Goal: Information Seeking & Learning: Learn about a topic

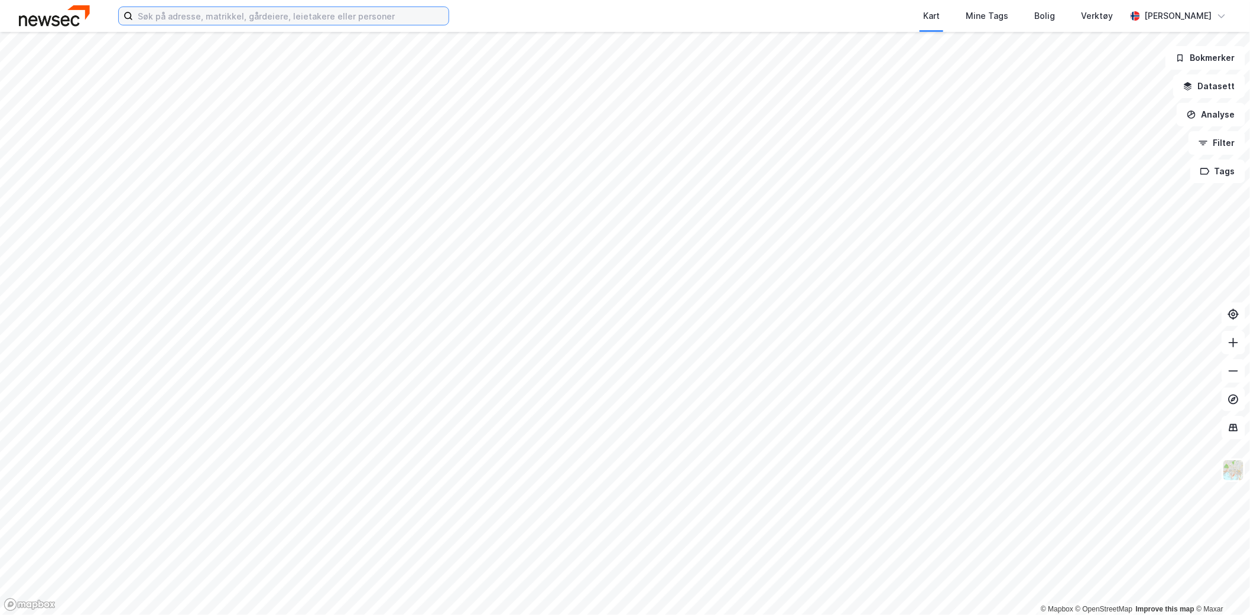
click at [307, 21] on input at bounding box center [291, 16] width 316 height 18
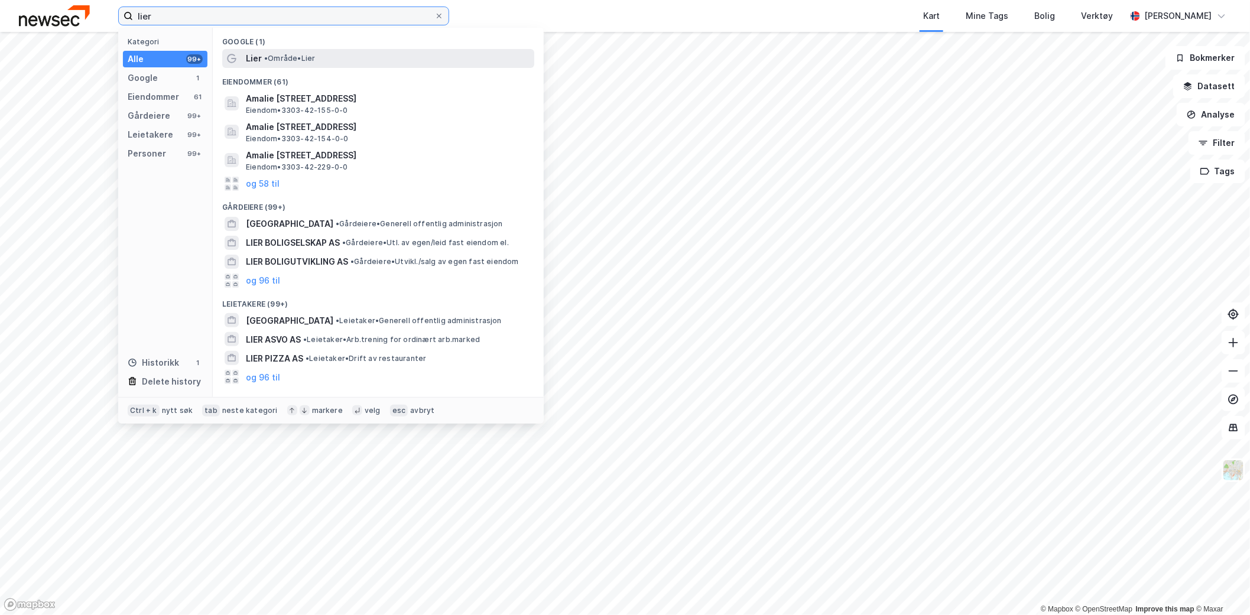
type input "lier"
click at [298, 57] on span "• Område • Lier" at bounding box center [289, 58] width 51 height 9
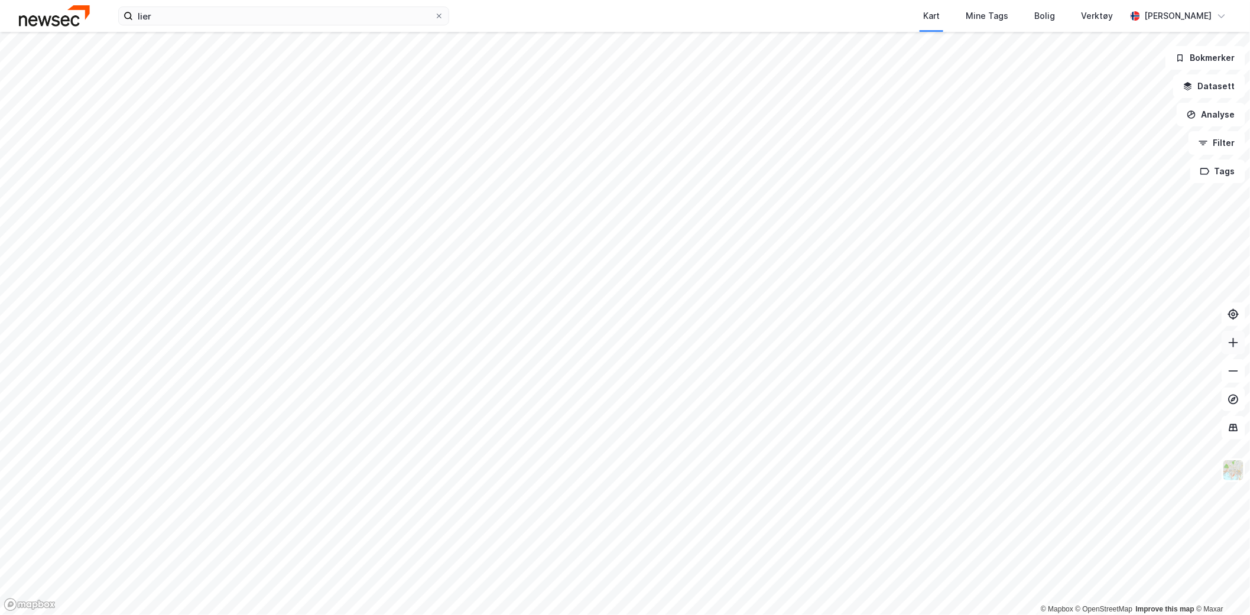
click at [1227, 345] on icon at bounding box center [1233, 343] width 12 height 12
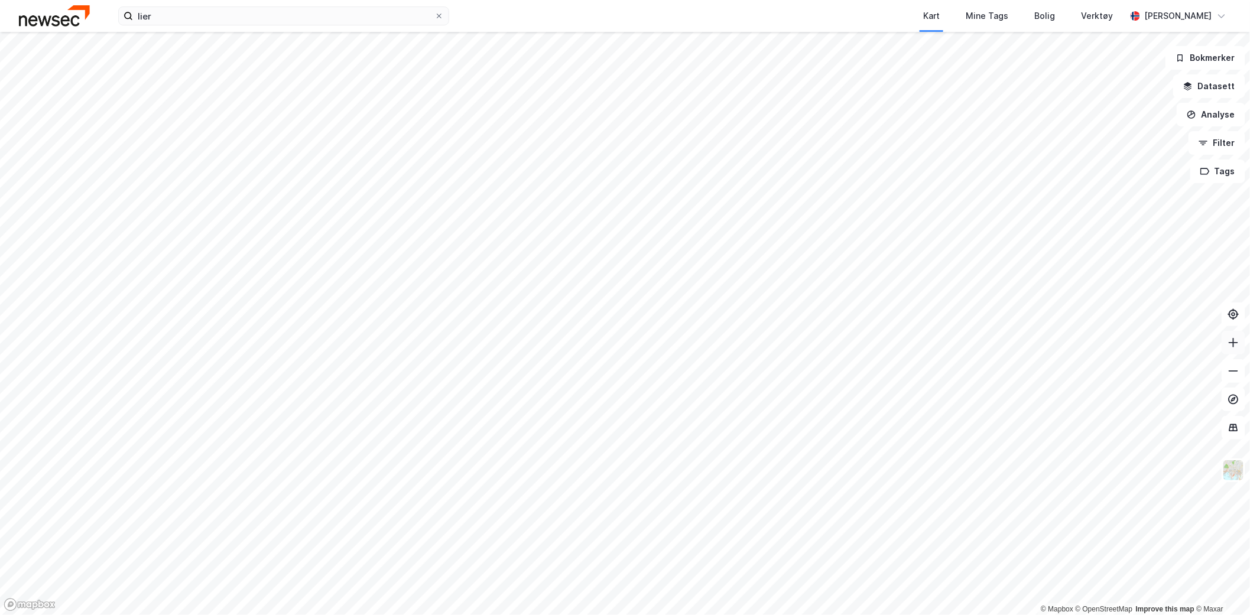
click at [1227, 345] on icon at bounding box center [1233, 343] width 12 height 12
click at [949, 0] on html "lier Kart Mine Tags Bolig Verktøy [PERSON_NAME] © Mapbox © OpenStreetMap Improv…" at bounding box center [625, 307] width 1250 height 615
click at [798, 0] on html "lier Kart Mine Tags Bolig Verktøy [PERSON_NAME] © Mapbox © OpenStreetMap Improv…" at bounding box center [625, 307] width 1250 height 615
click at [1231, 339] on icon at bounding box center [1233, 343] width 12 height 12
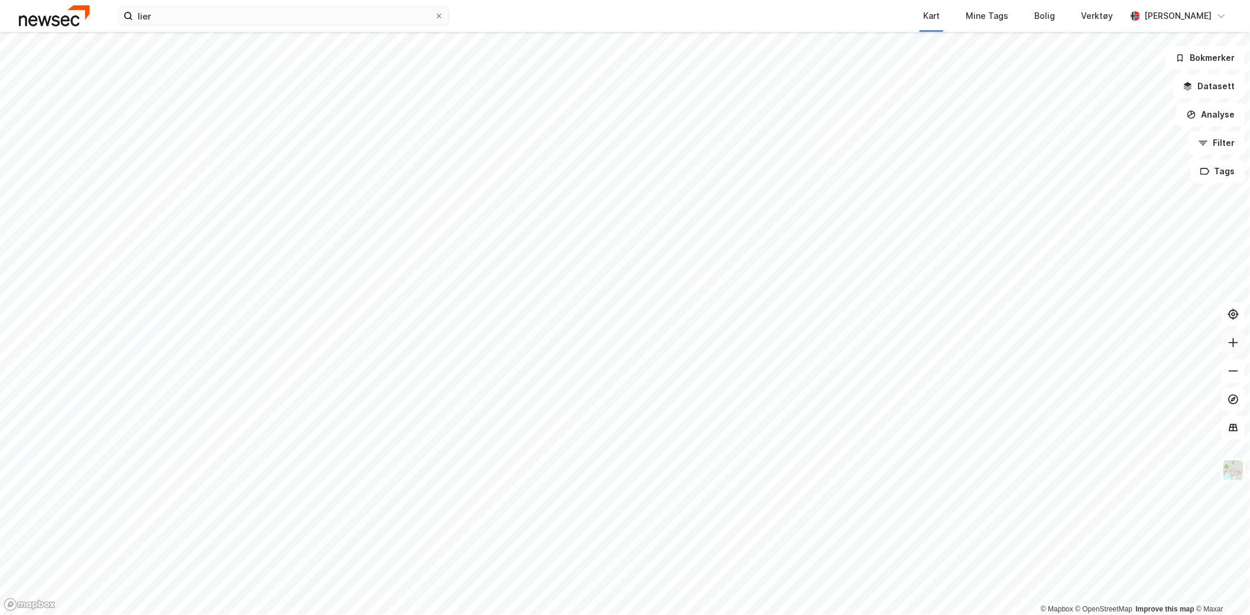
click at [1231, 339] on icon at bounding box center [1233, 343] width 12 height 12
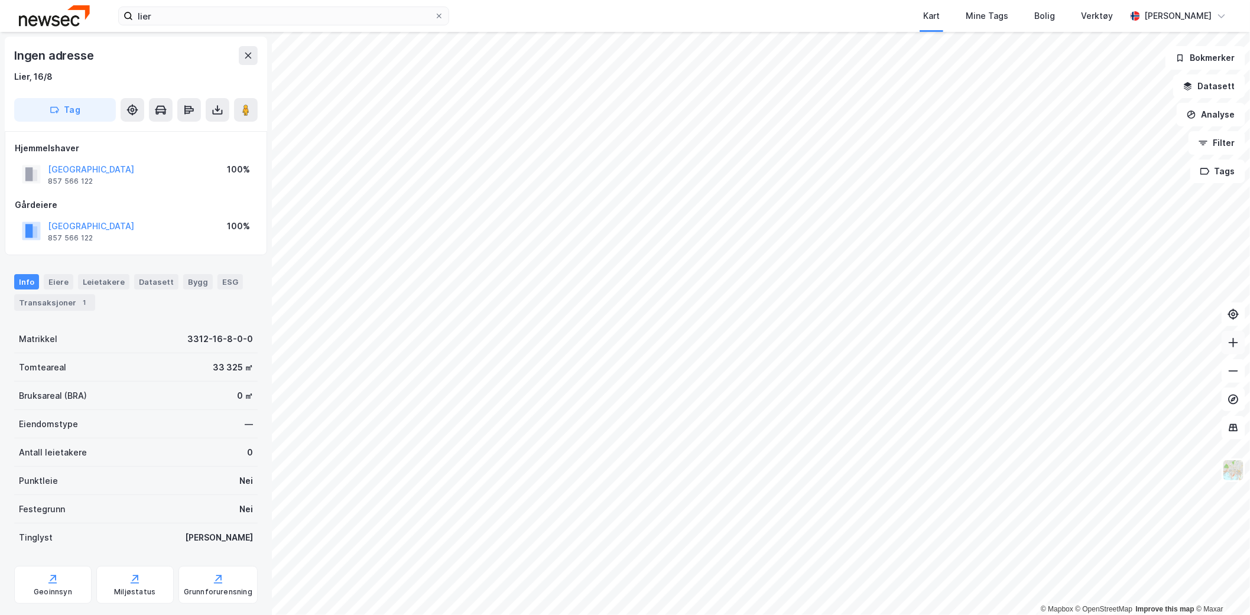
click at [1237, 349] on button at bounding box center [1233, 343] width 24 height 24
click at [58, 587] on div "Geoinnsyn" at bounding box center [53, 591] width 38 height 9
click at [1237, 339] on icon at bounding box center [1233, 343] width 12 height 12
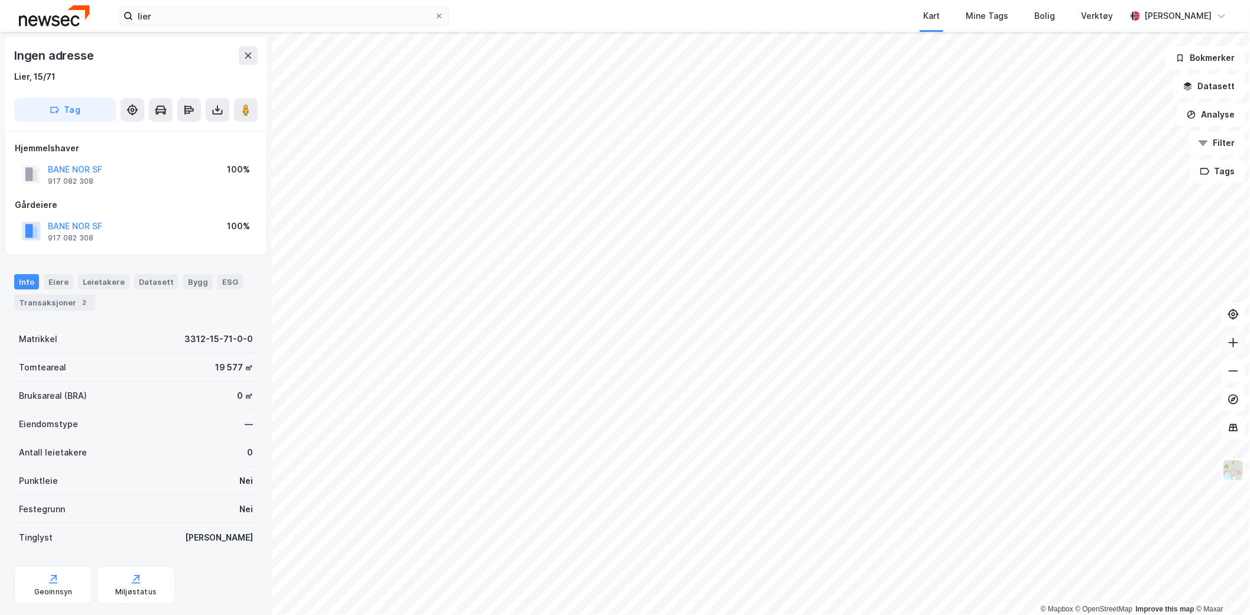
click at [1237, 338] on icon at bounding box center [1233, 343] width 12 height 12
click at [1228, 471] on img at bounding box center [1233, 470] width 22 height 22
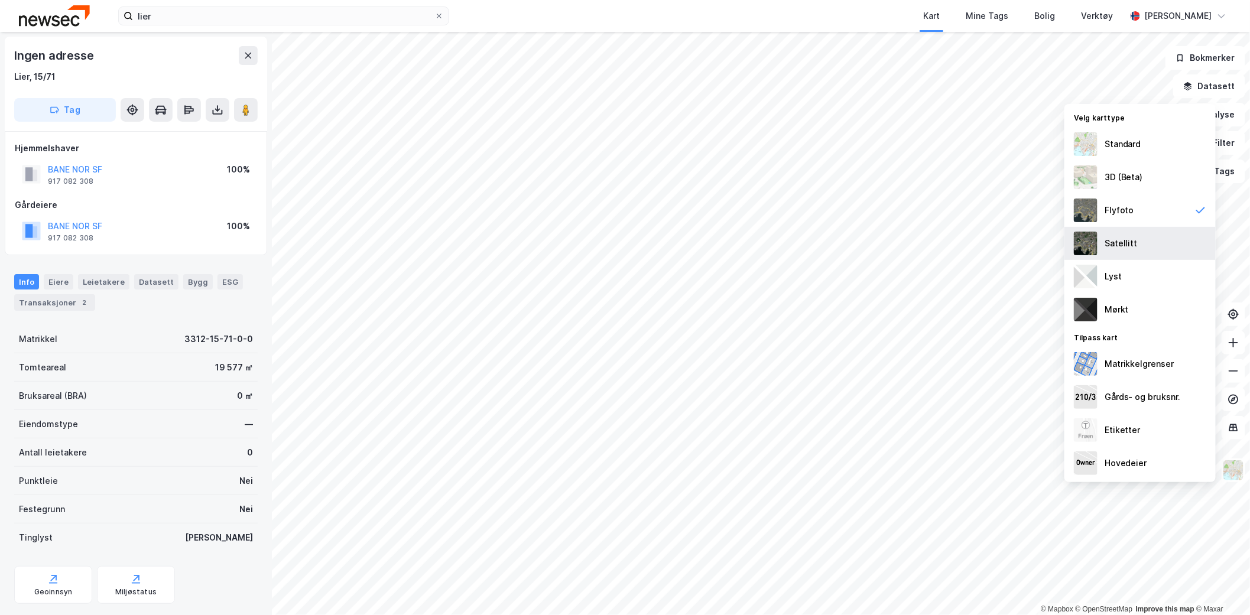
click at [1131, 229] on div "Satellitt" at bounding box center [1139, 243] width 151 height 33
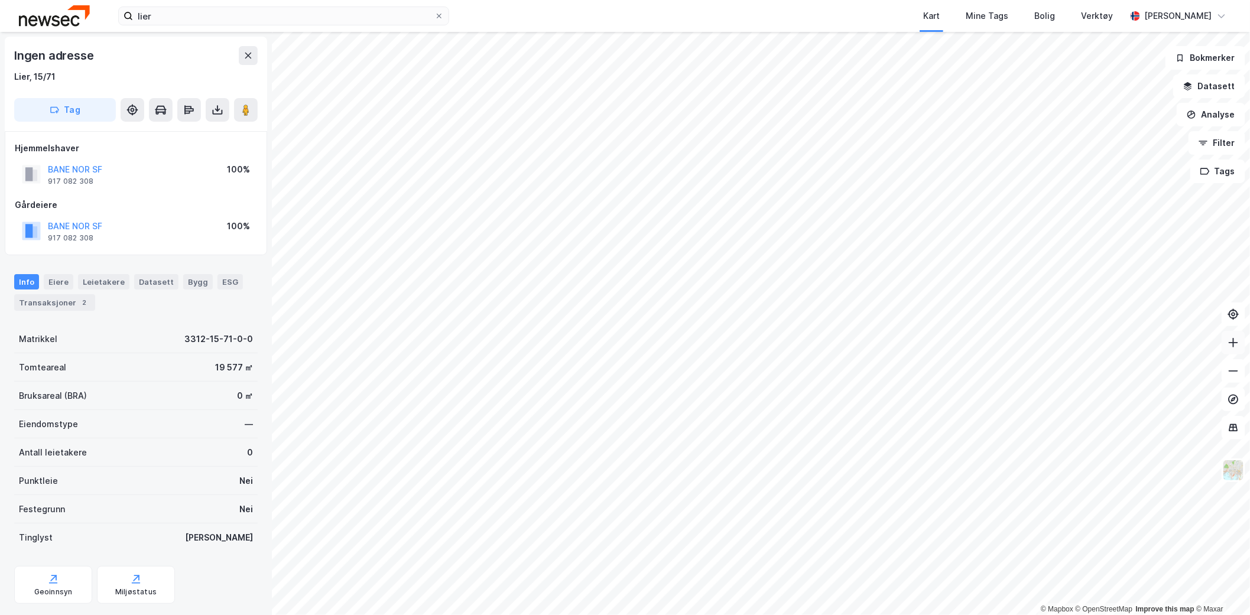
click at [1238, 342] on icon at bounding box center [1233, 343] width 12 height 12
click at [1238, 362] on button at bounding box center [1233, 371] width 24 height 24
click at [1227, 464] on img at bounding box center [1233, 470] width 22 height 22
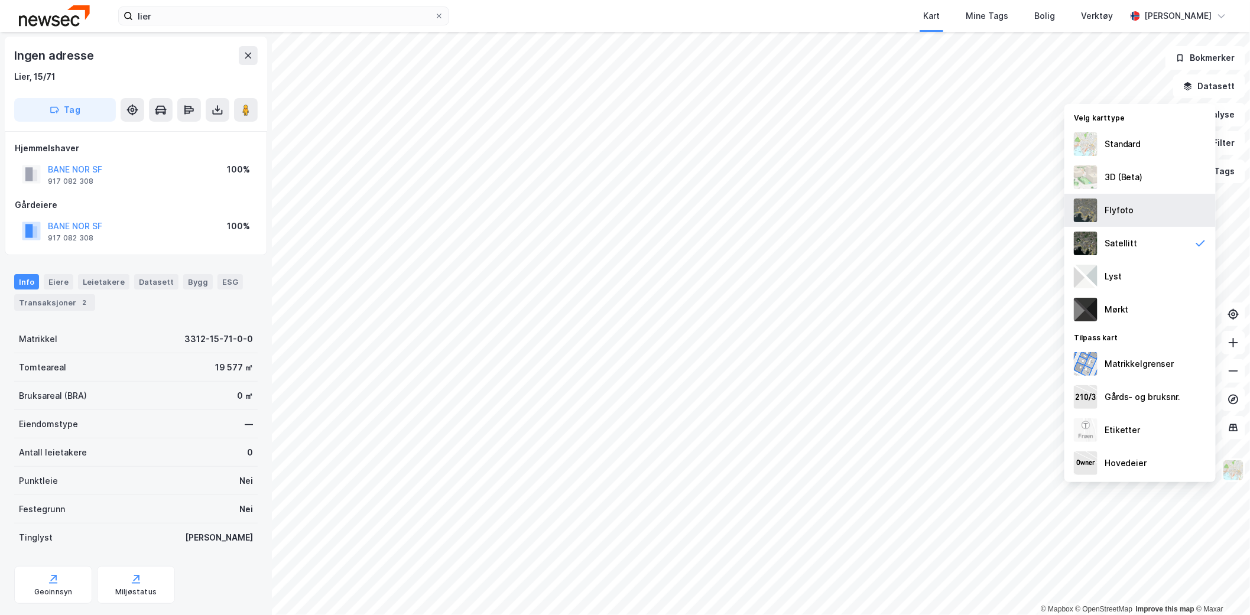
click at [1157, 201] on div "Flyfoto" at bounding box center [1139, 210] width 151 height 33
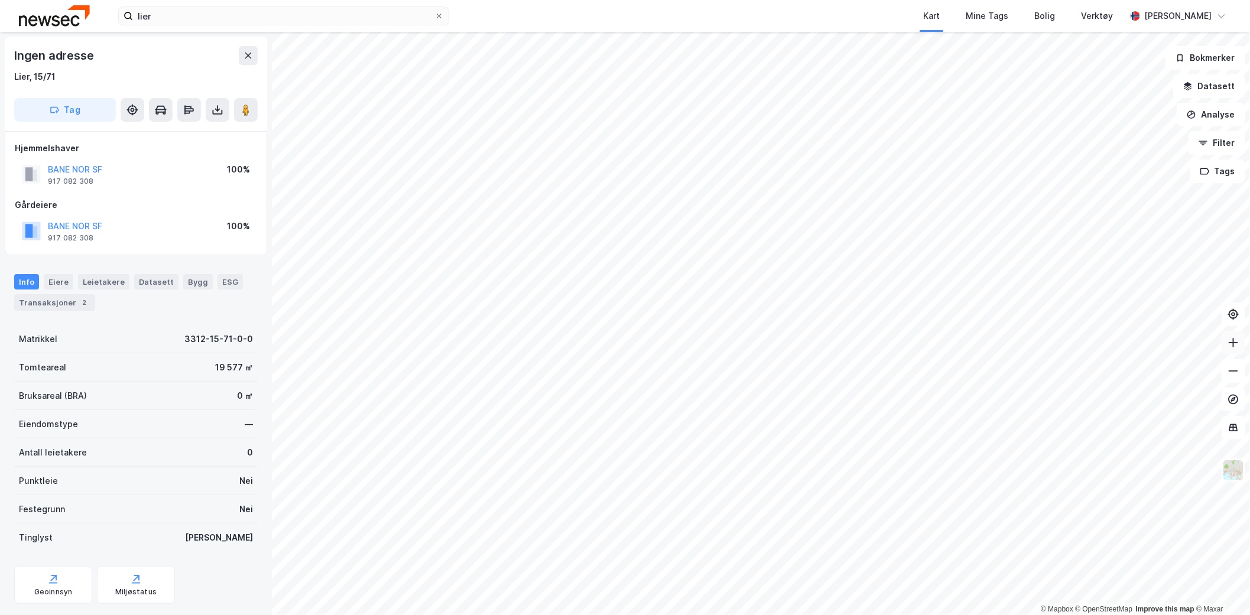
click at [1234, 342] on icon at bounding box center [1232, 342] width 9 height 1
click at [1249, 249] on html "lier Kart Mine Tags Bolig Verktøy [PERSON_NAME] © Mapbox © OpenStreetMap Improv…" at bounding box center [625, 307] width 1250 height 615
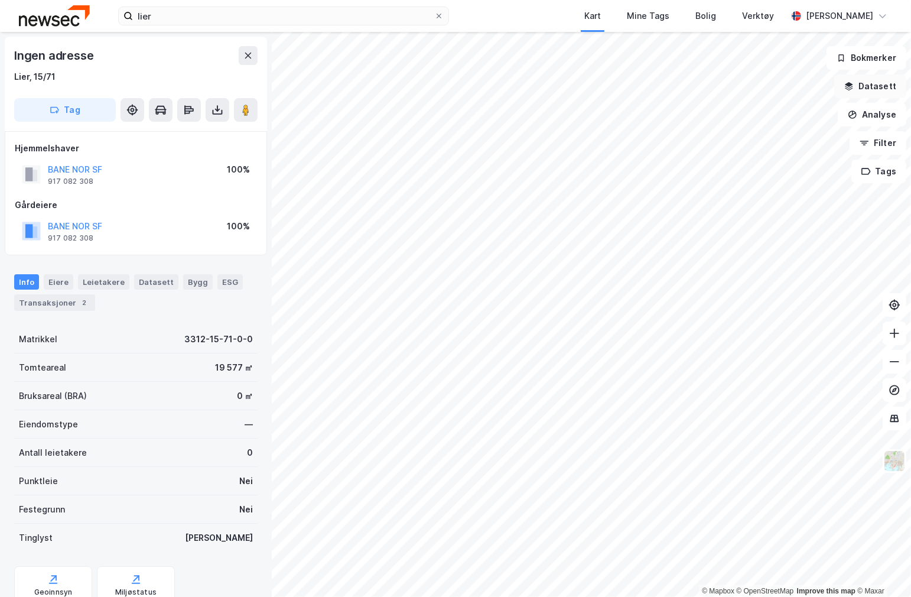
click at [883, 87] on button "Datasett" at bounding box center [870, 86] width 72 height 24
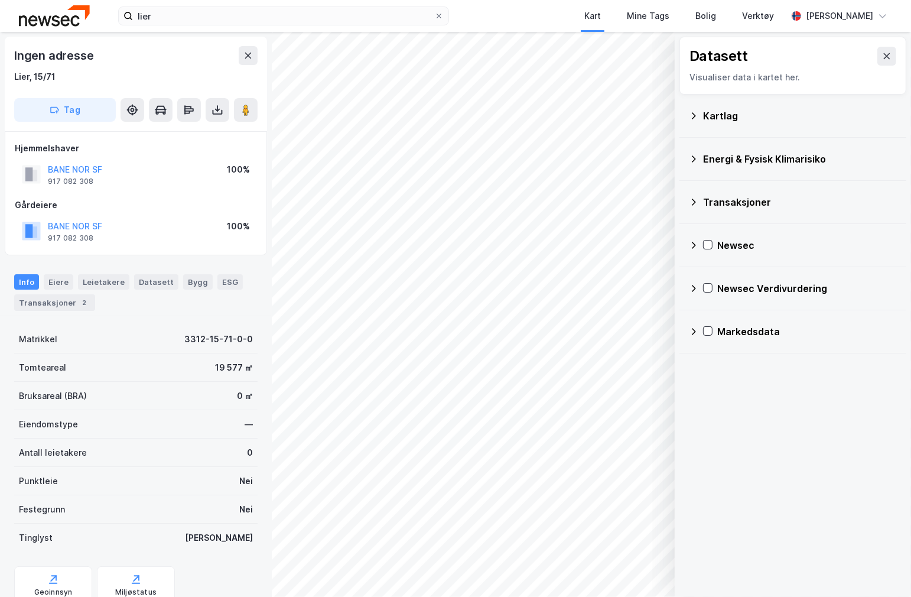
click at [726, 111] on div "Kartlag" at bounding box center [800, 116] width 194 height 14
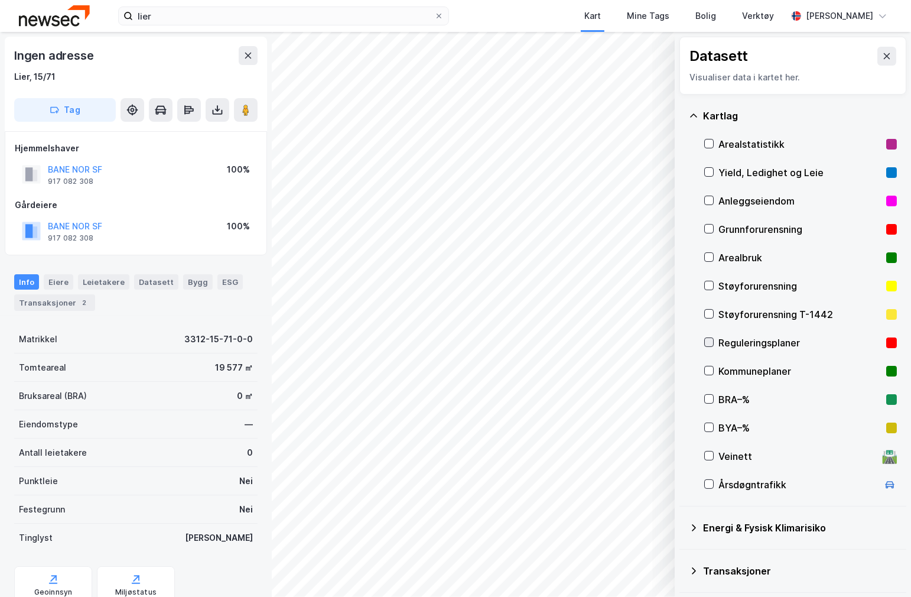
click at [711, 343] on icon at bounding box center [709, 342] width 8 height 8
click at [884, 58] on icon at bounding box center [887, 56] width 6 height 6
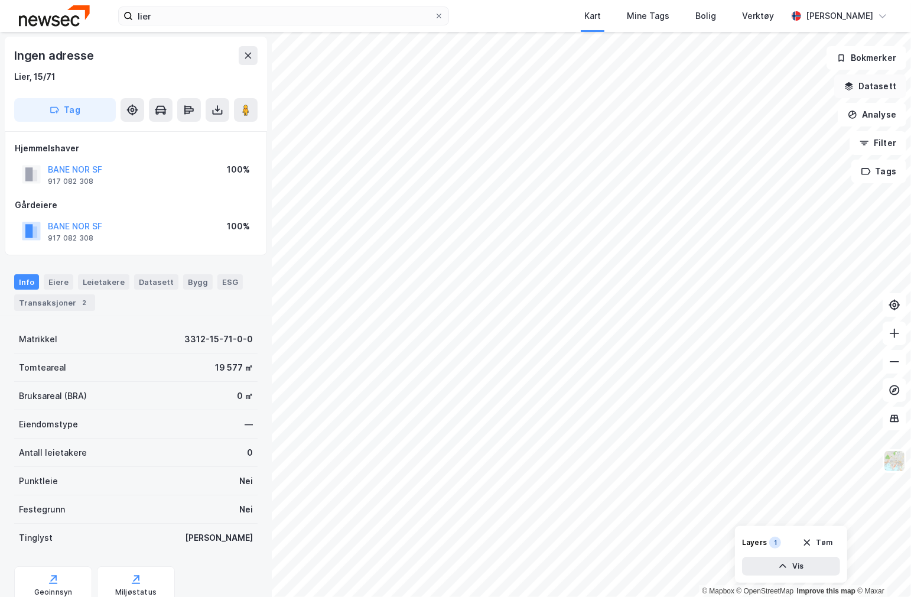
click at [863, 80] on button "Datasett" at bounding box center [870, 86] width 72 height 24
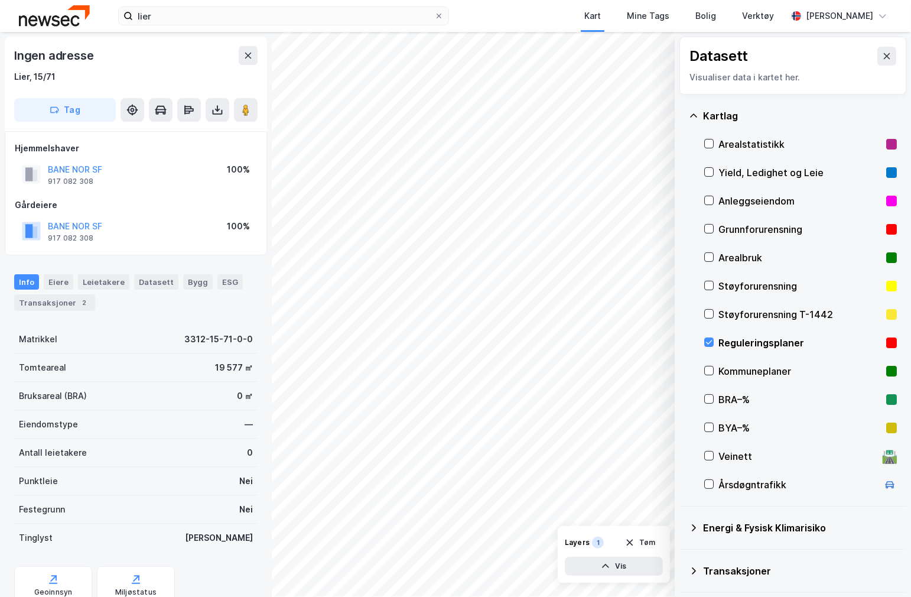
click at [724, 346] on div "Reguleringsplaner" at bounding box center [799, 343] width 163 height 14
click at [707, 371] on icon at bounding box center [709, 371] width 6 height 4
